Goal: Task Accomplishment & Management: Manage account settings

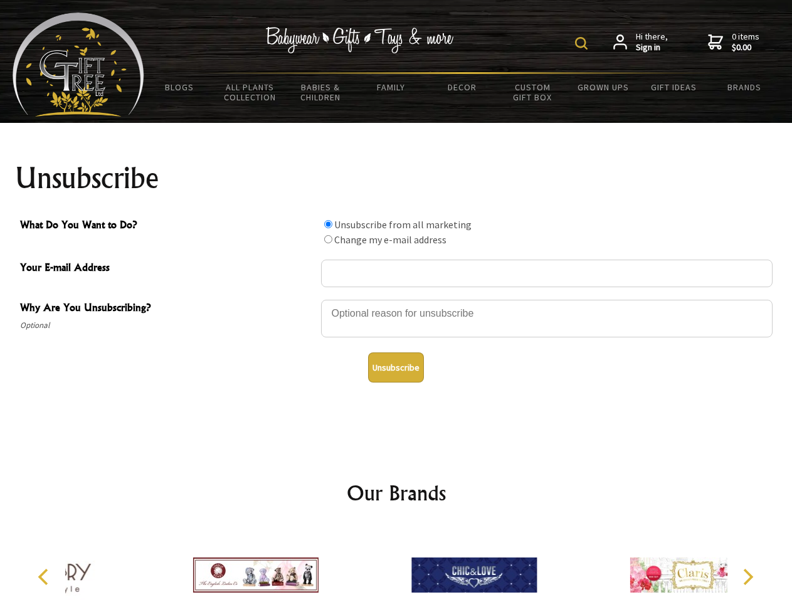
click at [583, 43] on img at bounding box center [581, 43] width 13 height 13
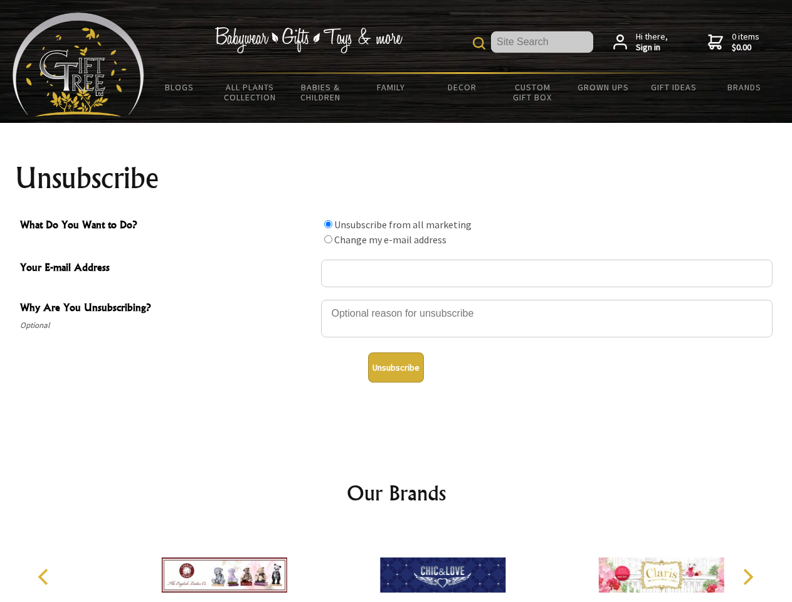
click at [396, 299] on div at bounding box center [547, 321] width 452 height 44
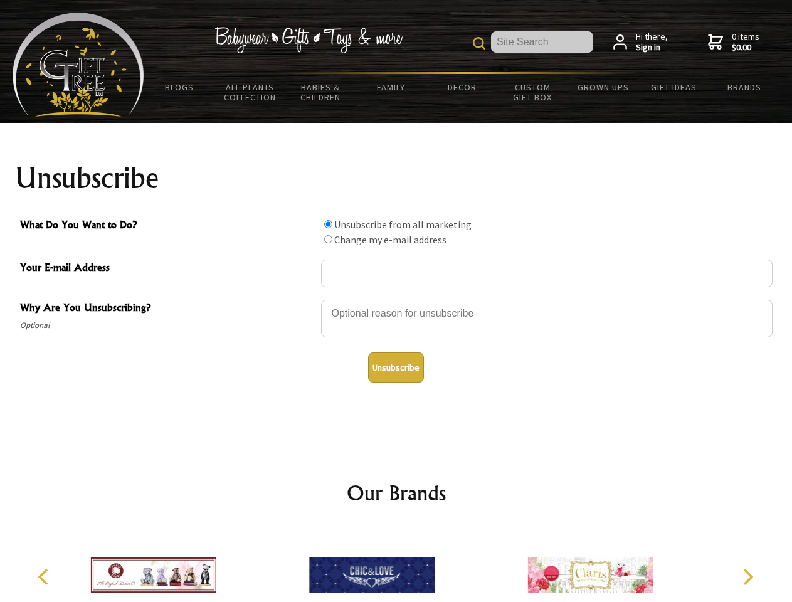
click at [328, 224] on input "What Do You Want to Do?" at bounding box center [328, 224] width 8 height 8
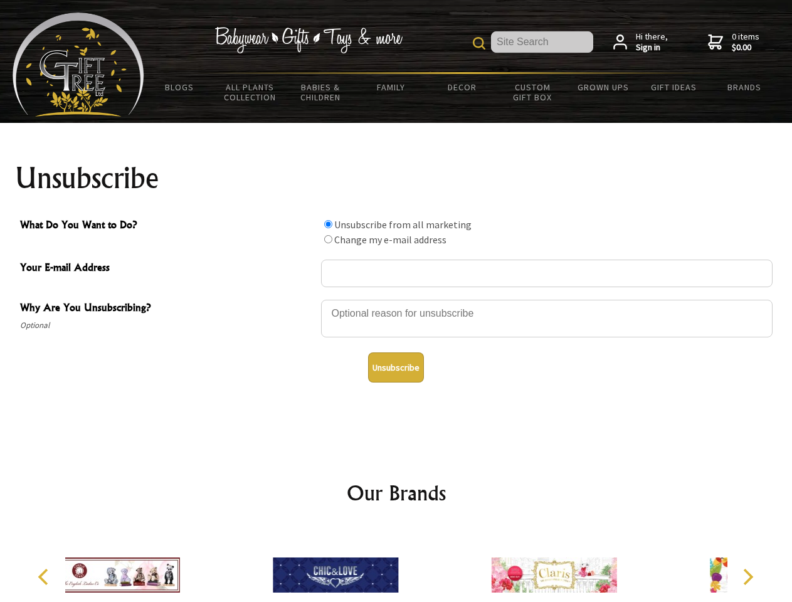
click at [328, 239] on input "What Do You Want to Do?" at bounding box center [328, 239] width 8 height 8
radio input "true"
click at [396, 367] on button "Unsubscribe" at bounding box center [396, 367] width 56 height 30
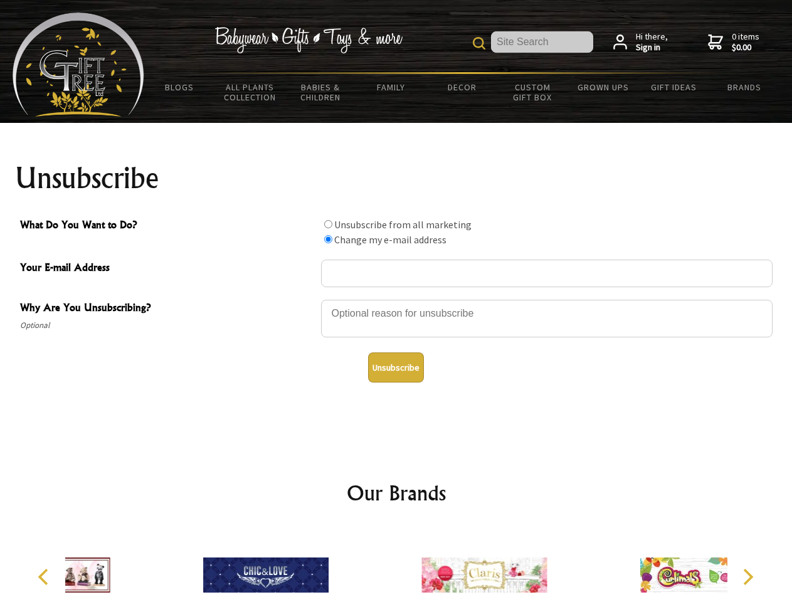
click at [396, 565] on div at bounding box center [484, 577] width 218 height 98
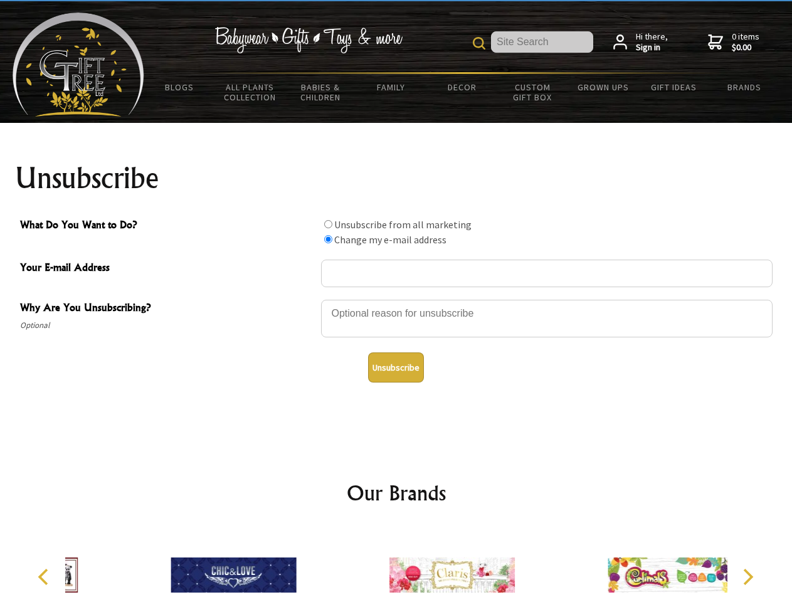
click at [45, 577] on icon "Previous" at bounding box center [44, 577] width 16 height 16
click at [748, 577] on icon "Next" at bounding box center [747, 577] width 16 height 16
